Goal: Information Seeking & Learning: Learn about a topic

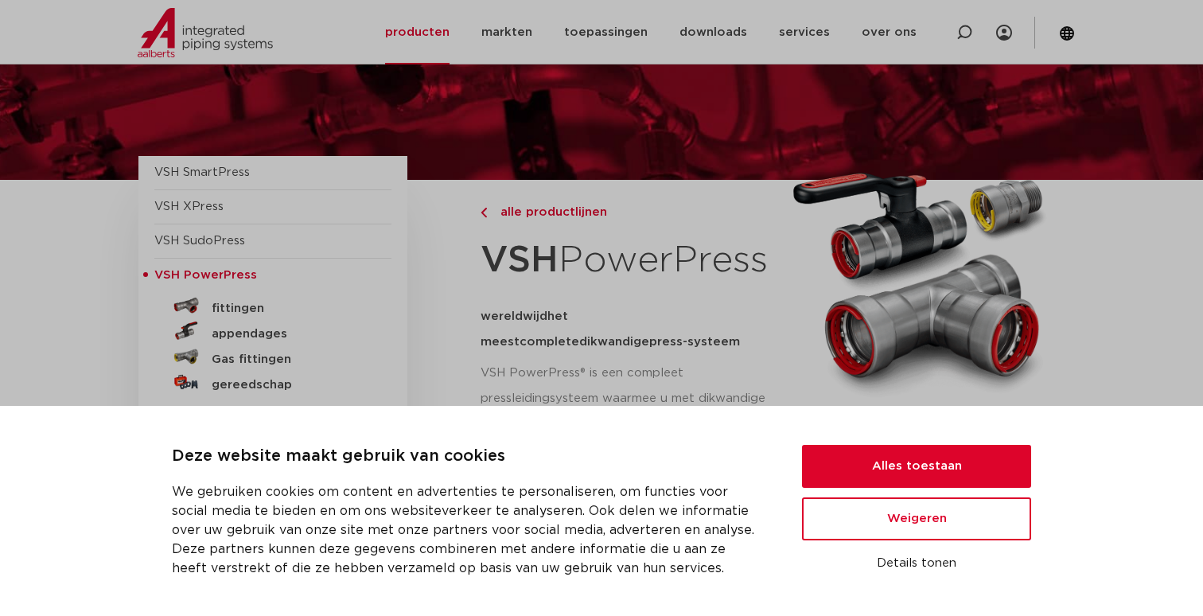
scroll to position [202, 0]
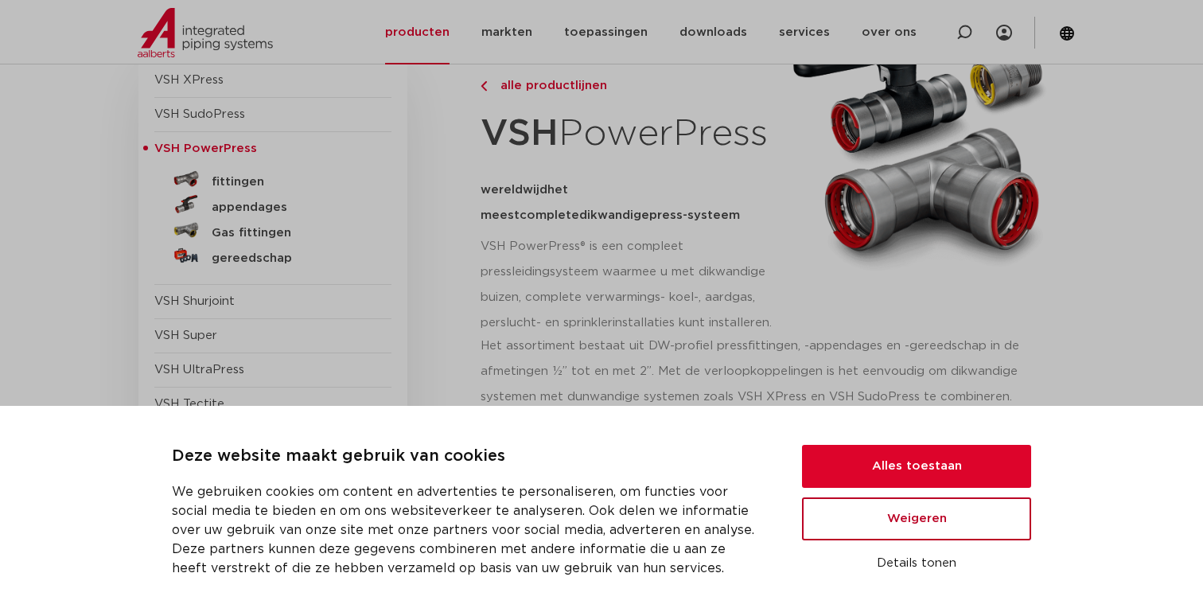
click at [931, 510] on button "Weigeren" at bounding box center [916, 518] width 229 height 43
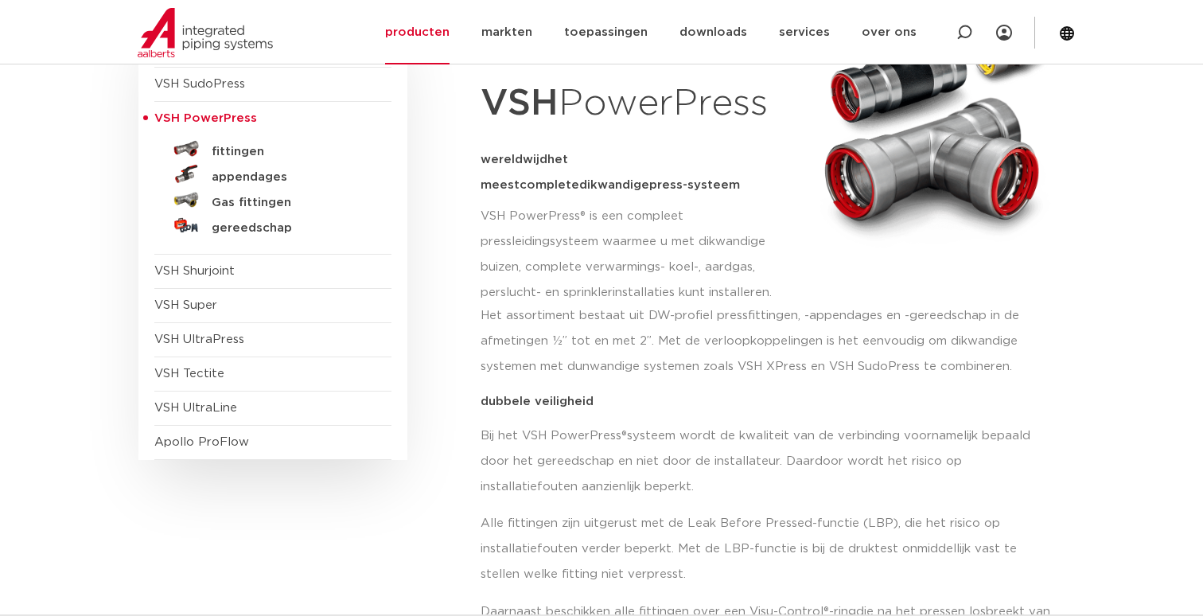
scroll to position [233, 0]
click at [625, 352] on p "Het assortiment bestaat uit DW-profiel pressfittingen, -appendages en -gereedsc…" at bounding box center [767, 340] width 574 height 76
click at [653, 352] on p "Het assortiment bestaat uit DW-profiel pressfittingen, -appendages en -gereedsc…" at bounding box center [767, 340] width 574 height 76
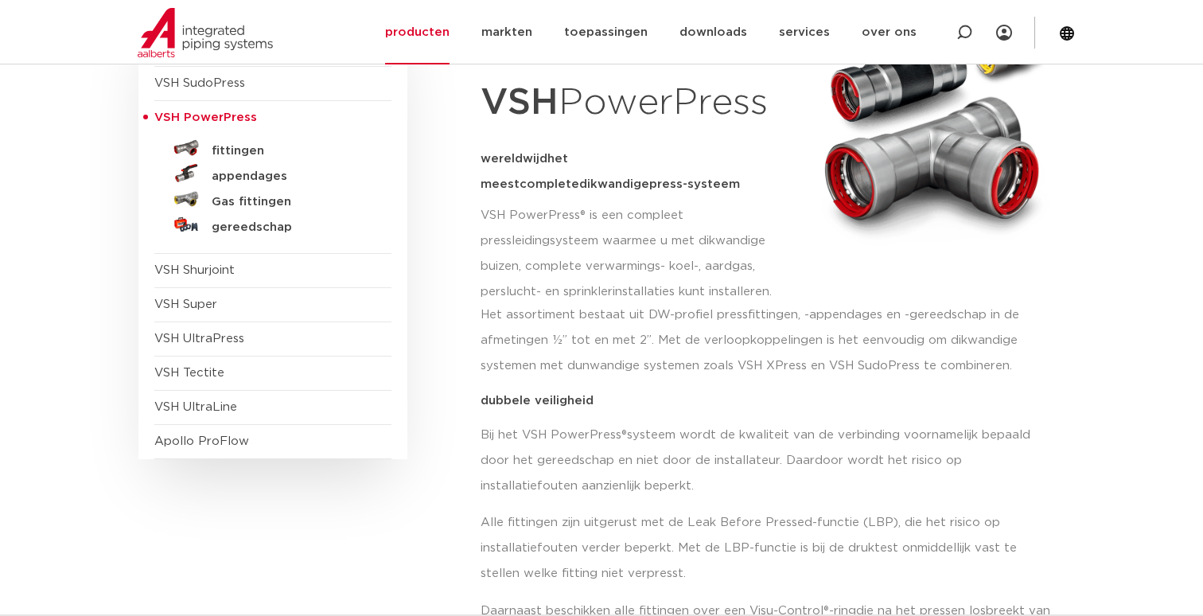
click at [581, 346] on p "Het assortiment bestaat uit DW-profiel pressfittingen, -appendages en -gereedsc…" at bounding box center [767, 340] width 574 height 76
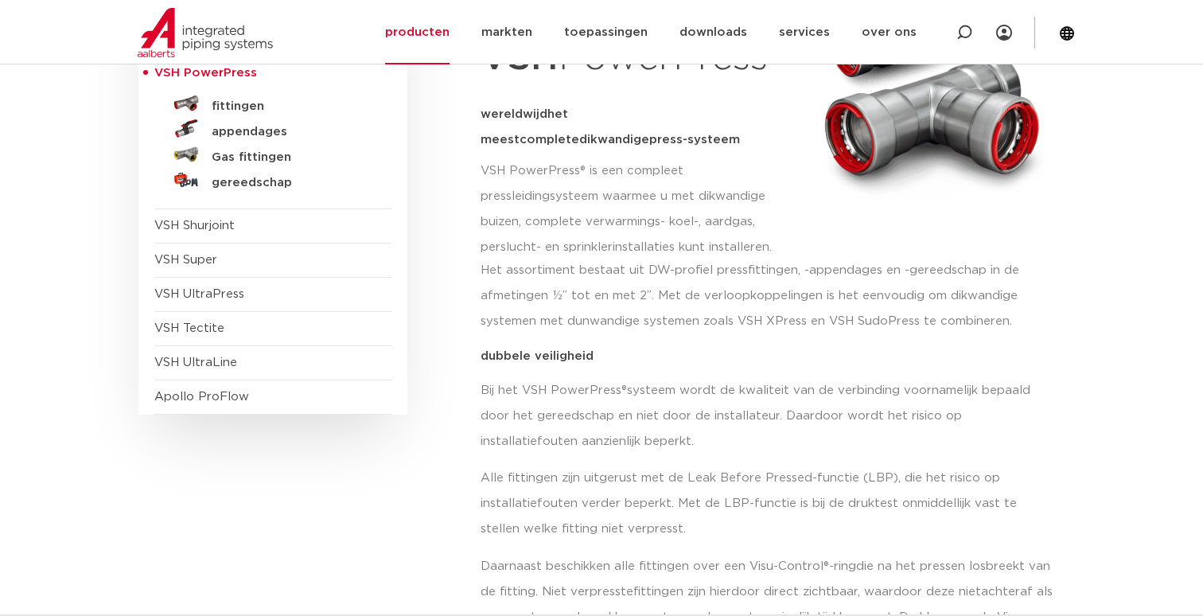
scroll to position [280, 0]
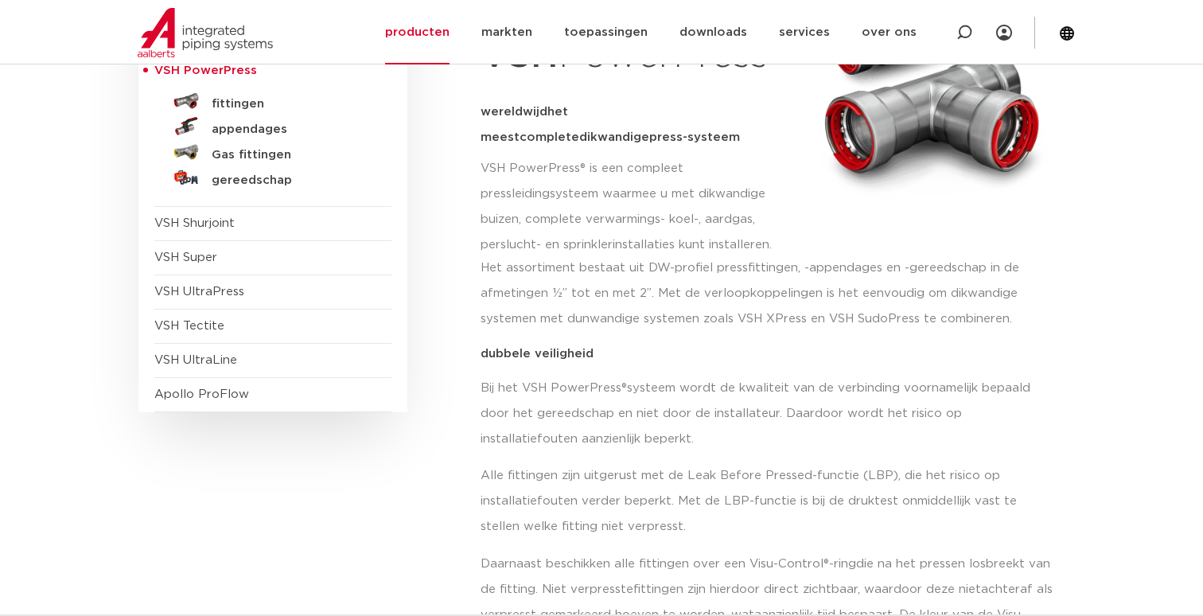
click at [549, 375] on p "Bij het VSH PowerPress ® systeem wordt de kwaliteit van de verbinding voornamel…" at bounding box center [767, 413] width 574 height 76
click at [724, 383] on span "systeem wordt de kwaliteit van de verbinding voornamelijk bepaald door het gere…" at bounding box center [755, 413] width 550 height 63
click at [636, 391] on p "Bij het VSH PowerPress ® systeem wordt de kwaliteit van de verbinding voornamel…" at bounding box center [767, 413] width 574 height 76
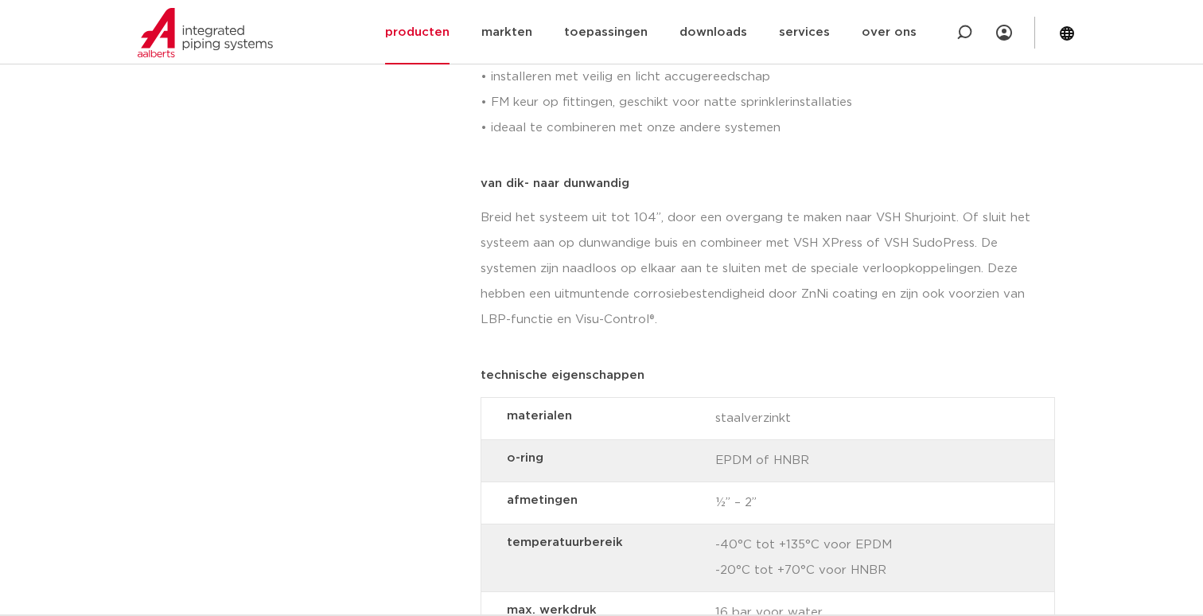
scroll to position [1067, 0]
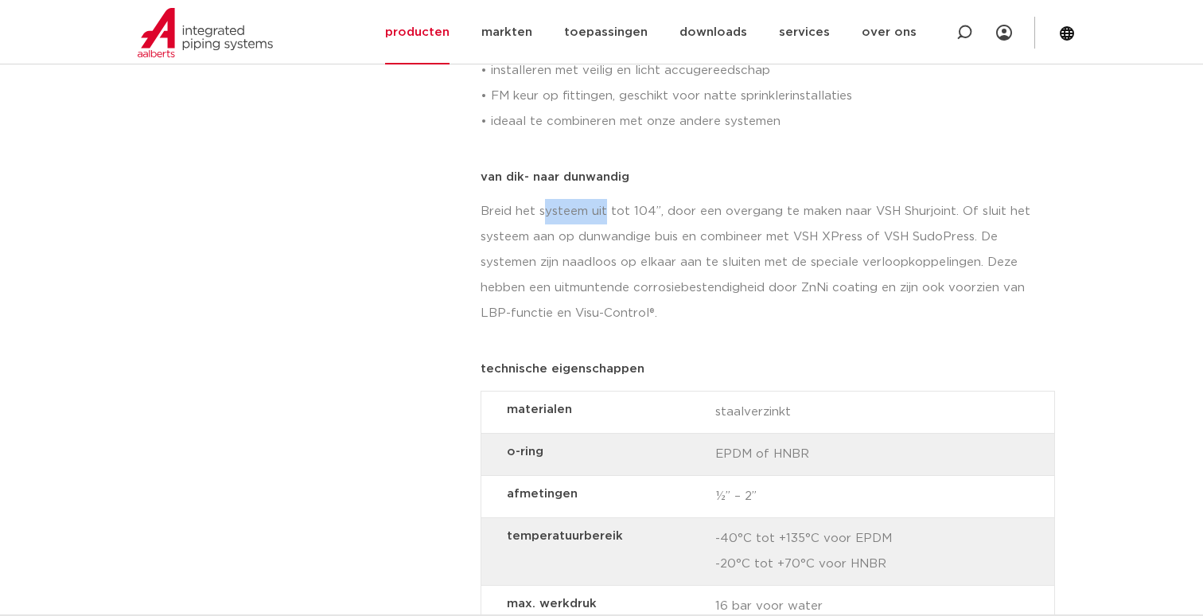
drag, startPoint x: 546, startPoint y: 188, endPoint x: 605, endPoint y: 188, distance: 58.9
click at [605, 199] on p "Breid het systeem uit tot 104”, door een overgang te maken naar VSH Shurjoint. …" at bounding box center [767, 262] width 574 height 127
click at [668, 199] on p "Breid het systeem uit tot 104”, door een overgang te maken naar VSH Shurjoint. …" at bounding box center [767, 262] width 574 height 127
click at [690, 200] on p "Breid het systeem uit tot 104”, door een overgang te maken naar VSH Shurjoint. …" at bounding box center [767, 262] width 574 height 127
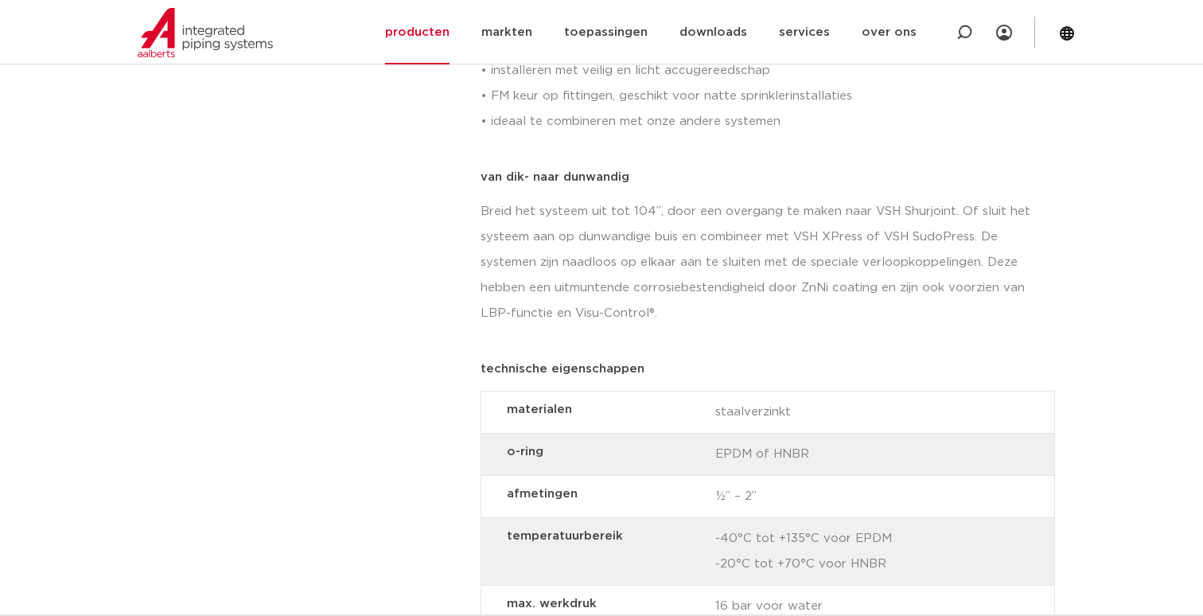
click at [650, 199] on p "Breid het systeem uit tot 104”, door een overgang te maken naar VSH Shurjoint. …" at bounding box center [767, 262] width 574 height 127
click at [571, 199] on p "Breid het systeem uit tot 104”, door een overgang te maken naar VSH Shurjoint. …" at bounding box center [767, 262] width 574 height 127
click at [612, 199] on p "Breid het systeem uit tot 104”, door een overgang te maken naar VSH Shurjoint. …" at bounding box center [767, 262] width 574 height 127
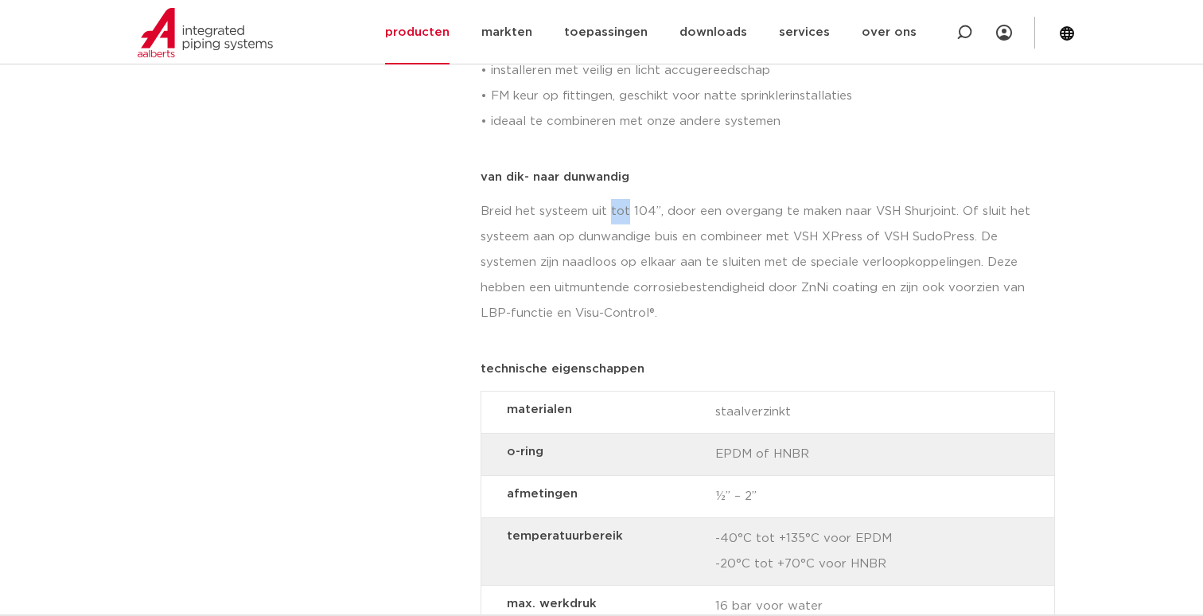
click at [612, 199] on p "Breid het systeem uit tot 104”, door een overgang te maken naar VSH Shurjoint. …" at bounding box center [767, 262] width 574 height 127
click at [655, 199] on p "Breid het systeem uit tot 104”, door een overgang te maken naar VSH Shurjoint. …" at bounding box center [767, 262] width 574 height 127
click at [600, 227] on p "Breid het systeem uit tot 104”, door een overgang te maken naar VSH Shurjoint. …" at bounding box center [767, 262] width 574 height 127
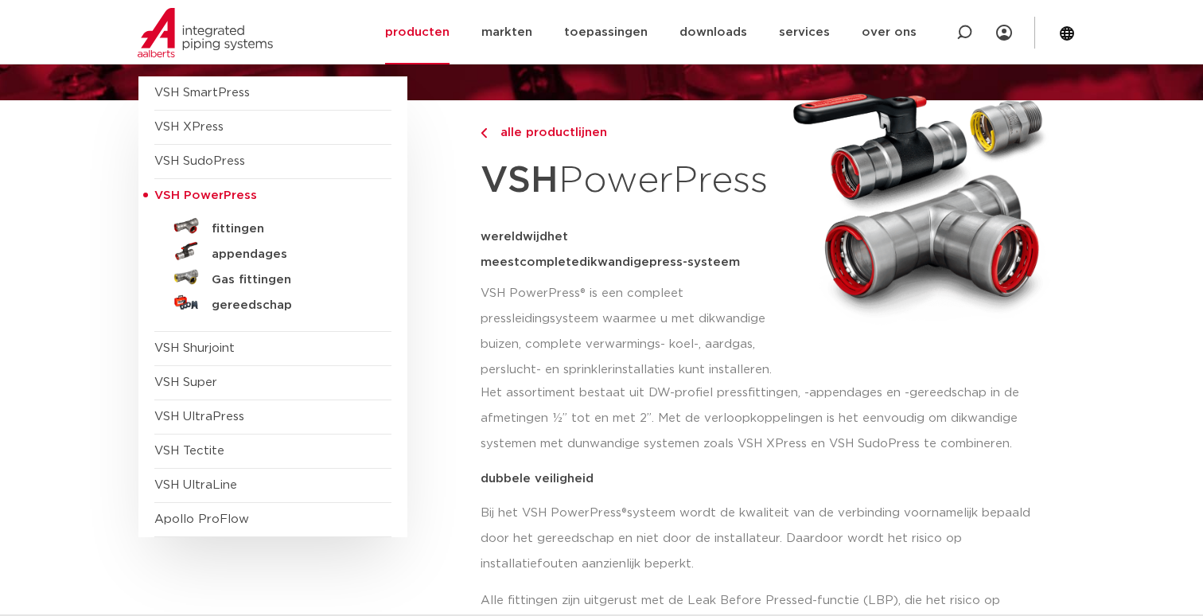
scroll to position [179, 0]
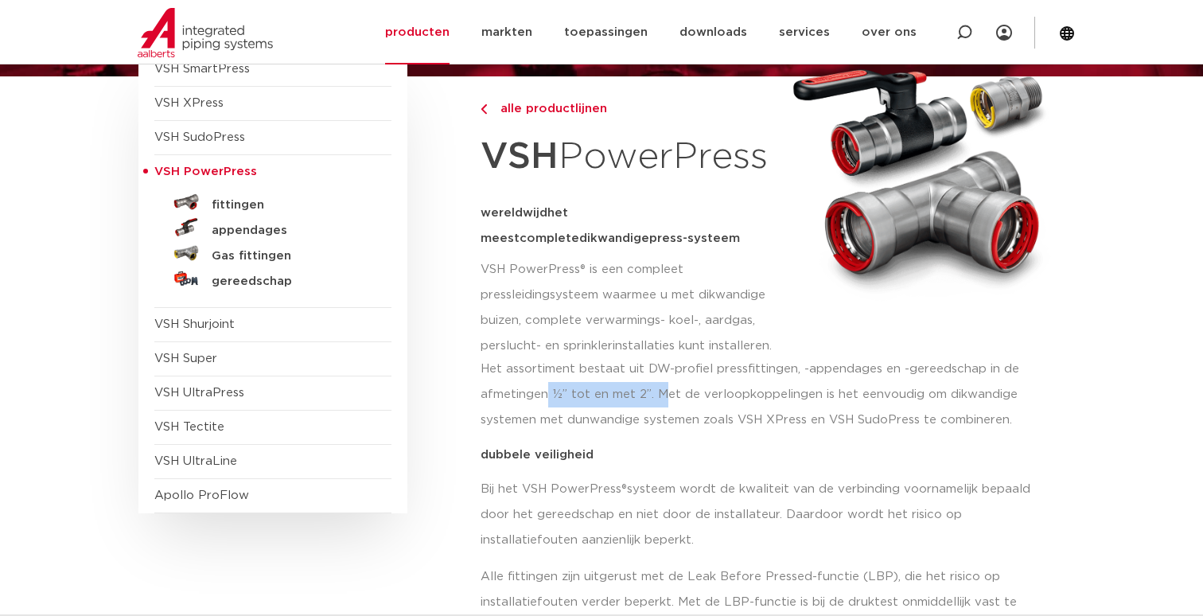
drag, startPoint x: 545, startPoint y: 374, endPoint x: 703, endPoint y: 391, distance: 159.2
click at [703, 391] on p "Het assortiment bestaat uit DW-profiel pressfittingen, -appendages en -gereedsc…" at bounding box center [767, 394] width 574 height 76
click at [706, 391] on p "Het assortiment bestaat uit DW-profiel pressfittingen, -appendages en -gereedsc…" at bounding box center [767, 394] width 574 height 76
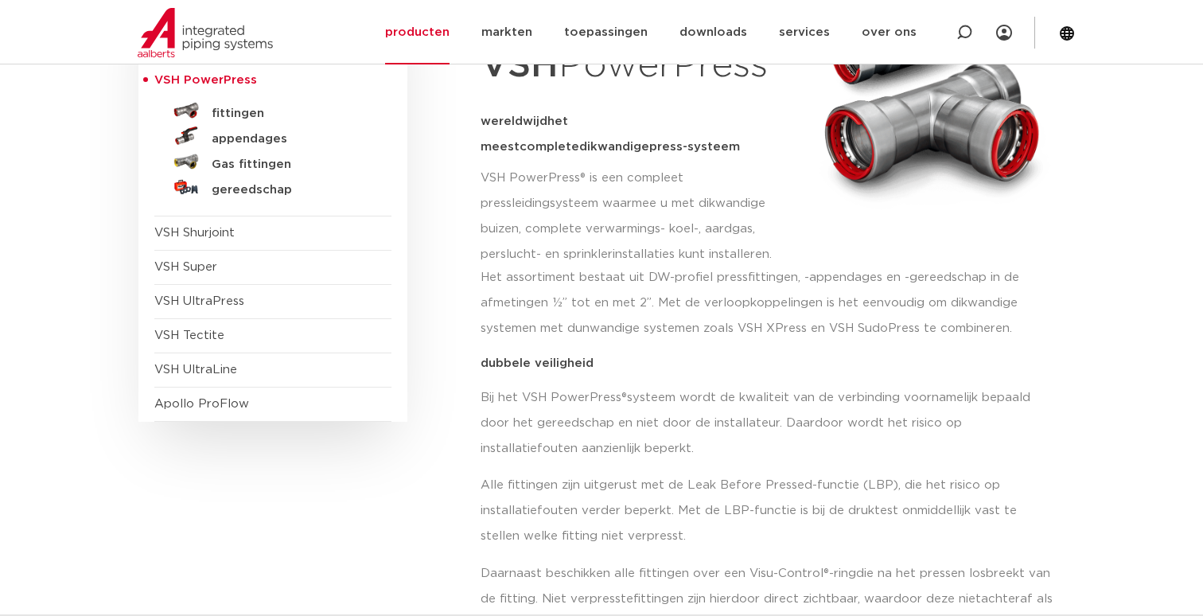
scroll to position [328, 0]
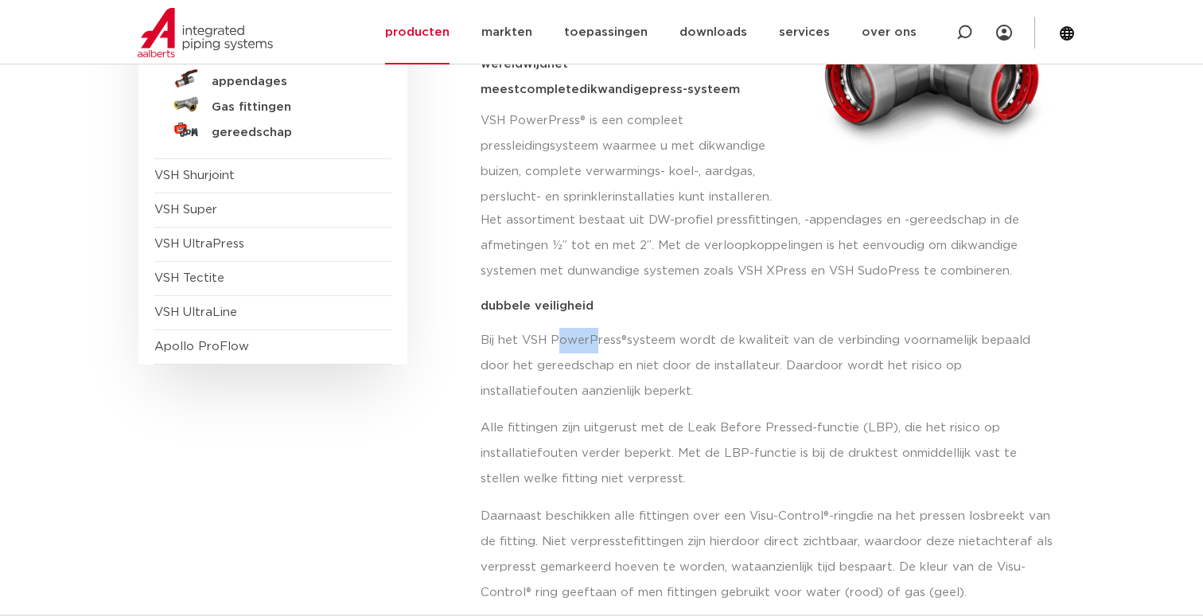
drag, startPoint x: 560, startPoint y: 331, endPoint x: 686, endPoint y: 342, distance: 127.0
click at [662, 340] on p "Bij het VSH PowerPress ® systeem wordt de kwaliteit van de verbinding voornamel…" at bounding box center [767, 366] width 574 height 76
click at [687, 342] on p "Bij het VSH PowerPress ® systeem wordt de kwaliteit van de verbinding voornamel…" at bounding box center [767, 366] width 574 height 76
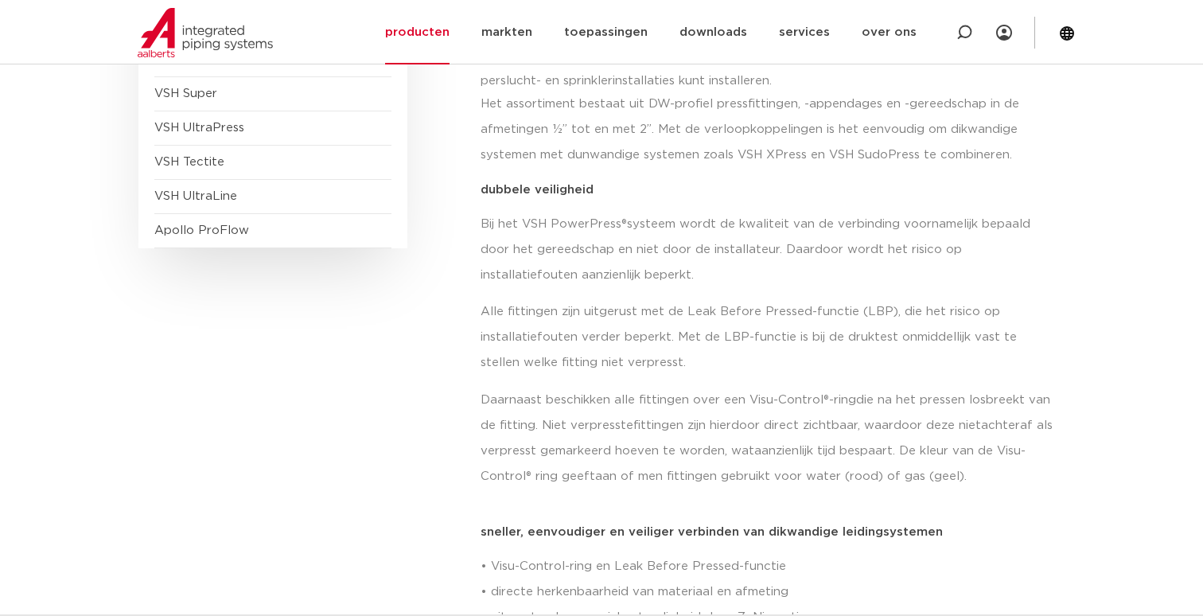
scroll to position [595, 0]
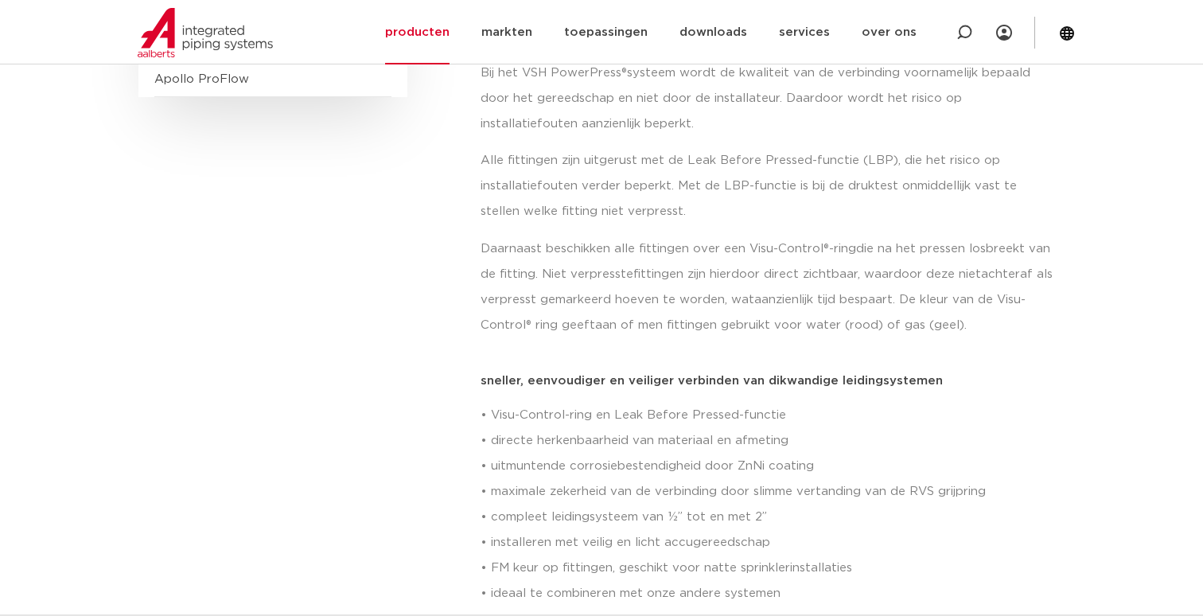
click at [593, 173] on p "Alle fittingen zijn uitgerust met de Leak Before Pressed-functie (LBP), die het…" at bounding box center [767, 186] width 574 height 76
